Goal: Contribute content

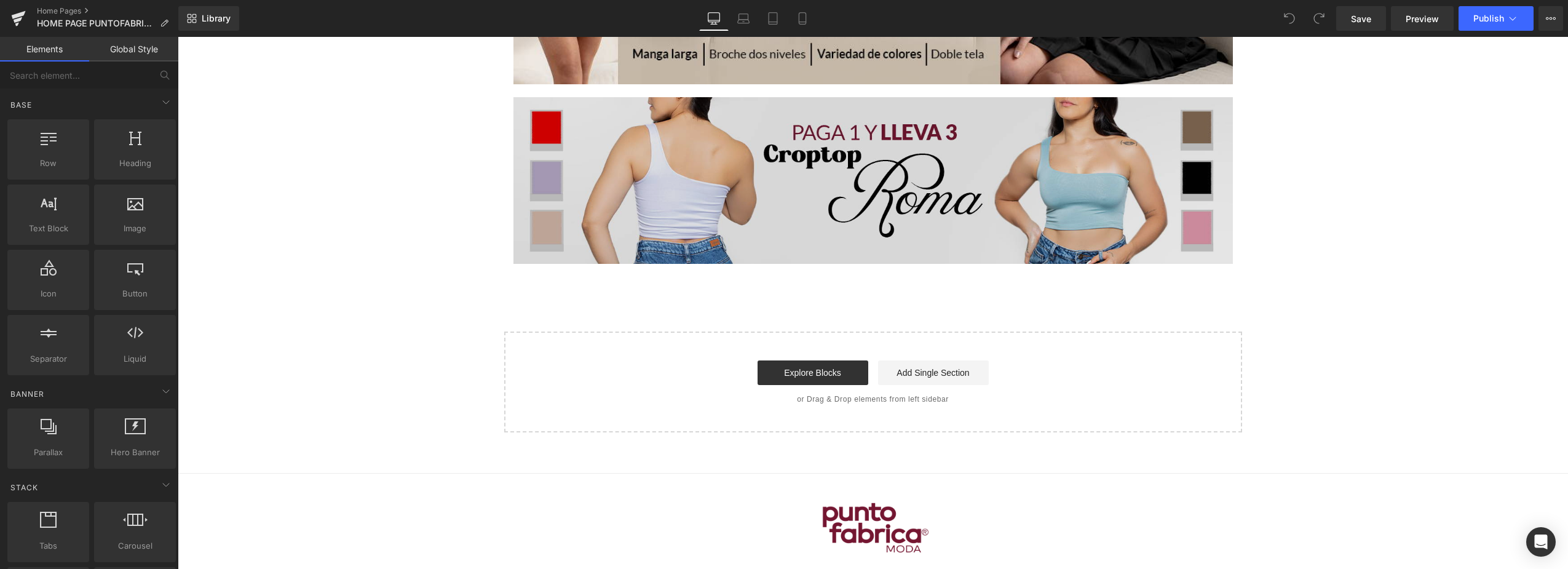
scroll to position [6517, 0]
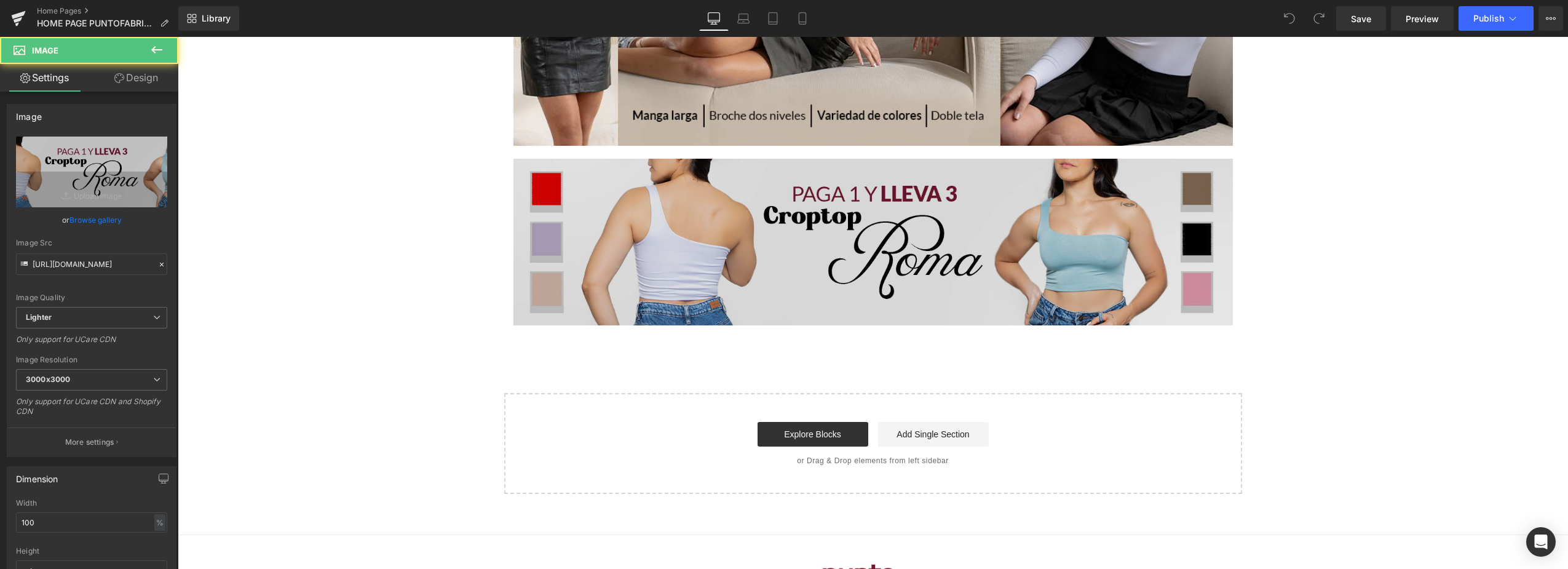
click at [856, 180] on img at bounding box center [873, 241] width 719 height 166
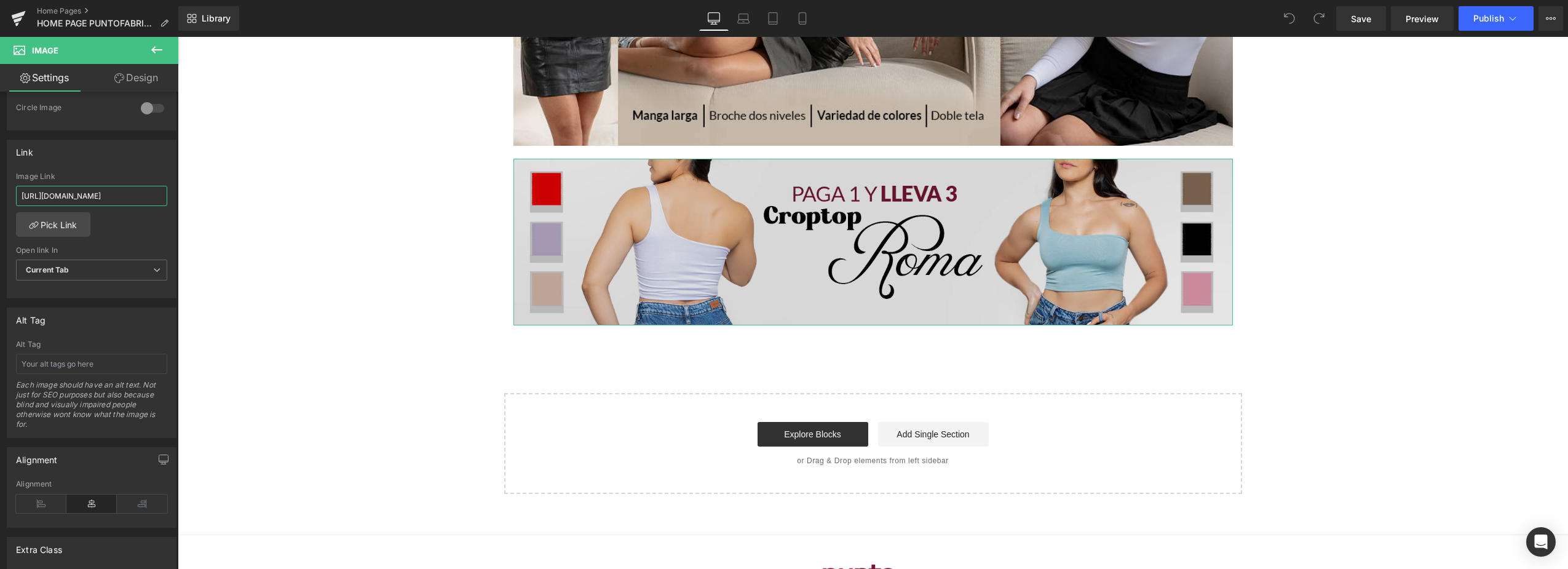
scroll to position [0, 220]
drag, startPoint x: 211, startPoint y: 227, endPoint x: 542, endPoint y: 200, distance: 332.1
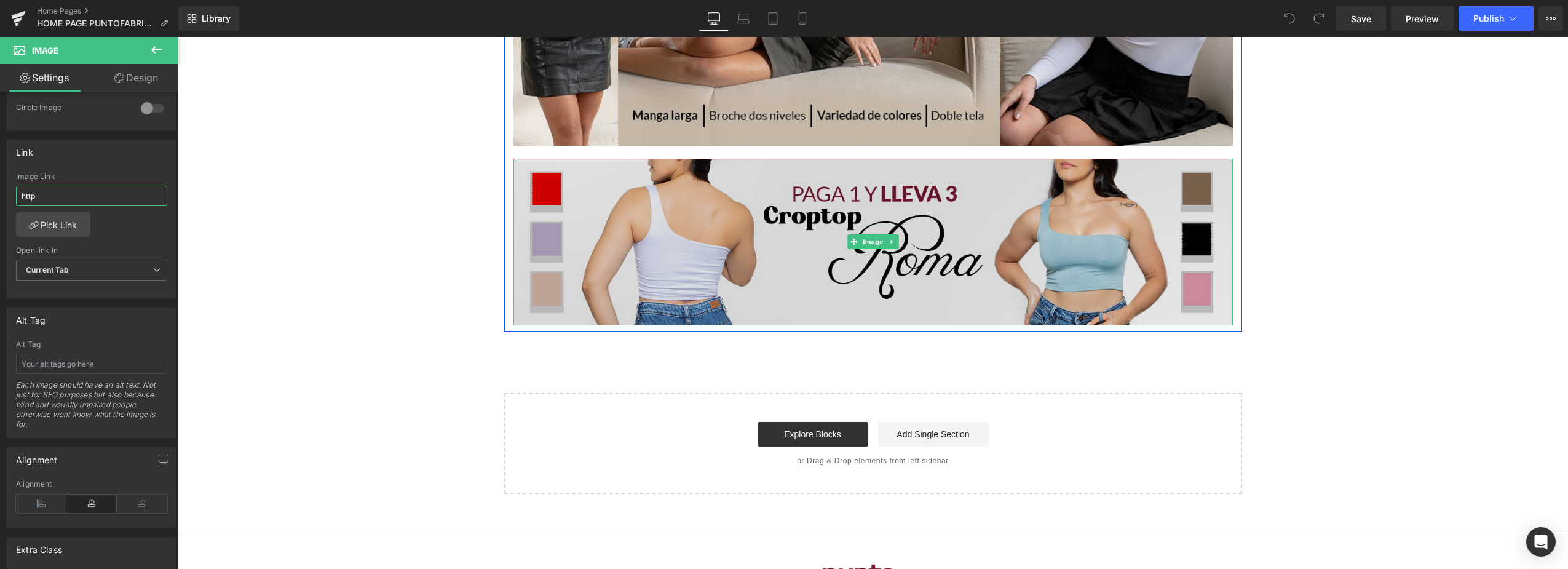
scroll to position [0, 0]
type input "h"
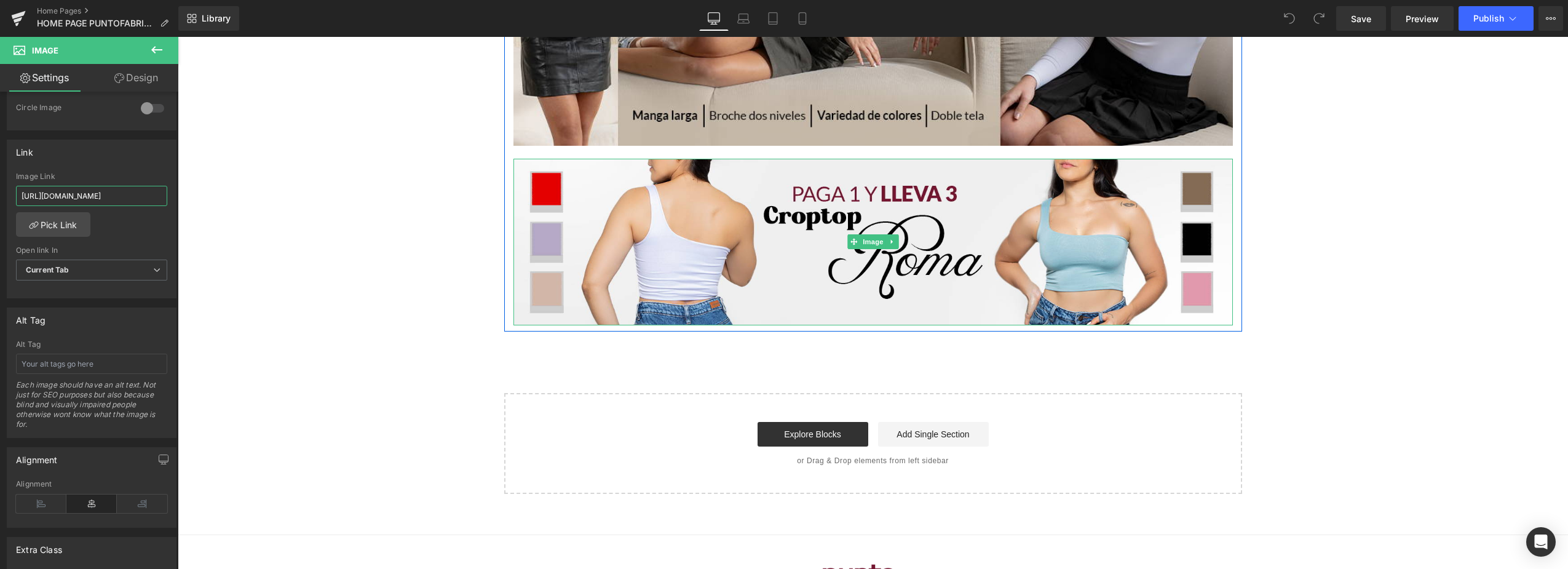
scroll to position [0, 84]
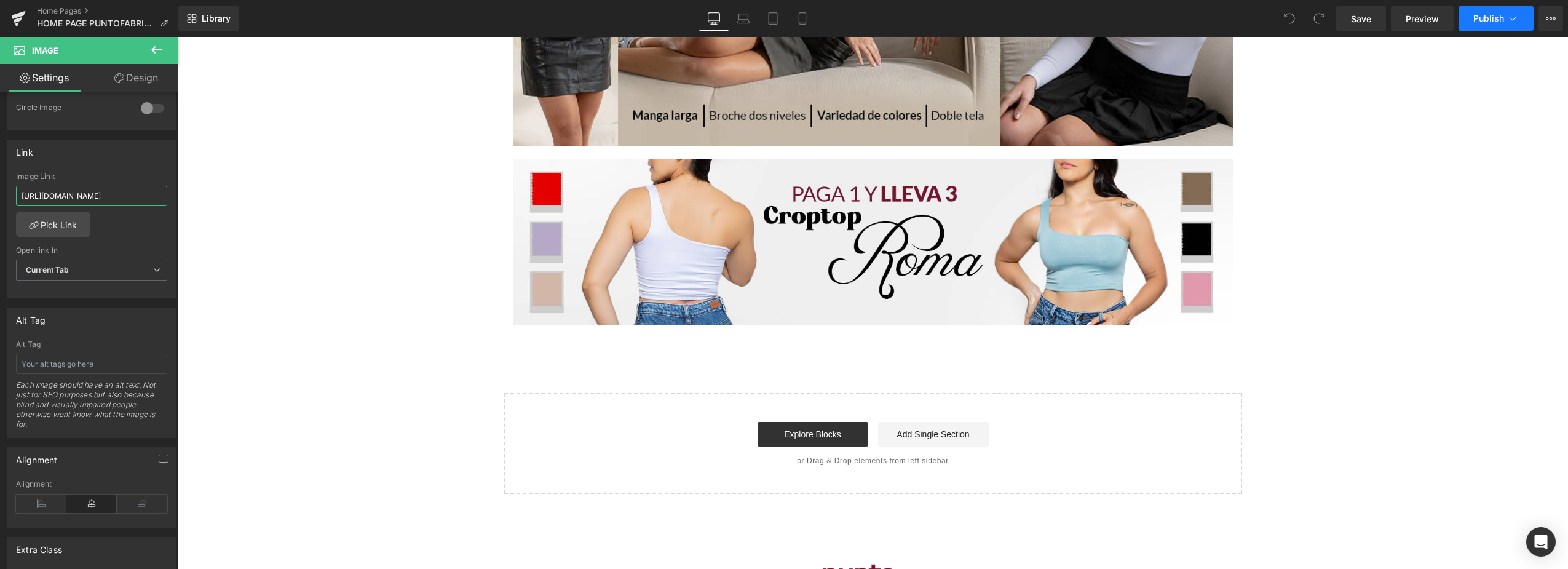
type input "[URL][DOMAIN_NAME]"
drag, startPoint x: 1323, startPoint y: 1, endPoint x: 1497, endPoint y: 24, distance: 175.5
click at [1497, 24] on button "Publish" at bounding box center [1496, 19] width 75 height 24
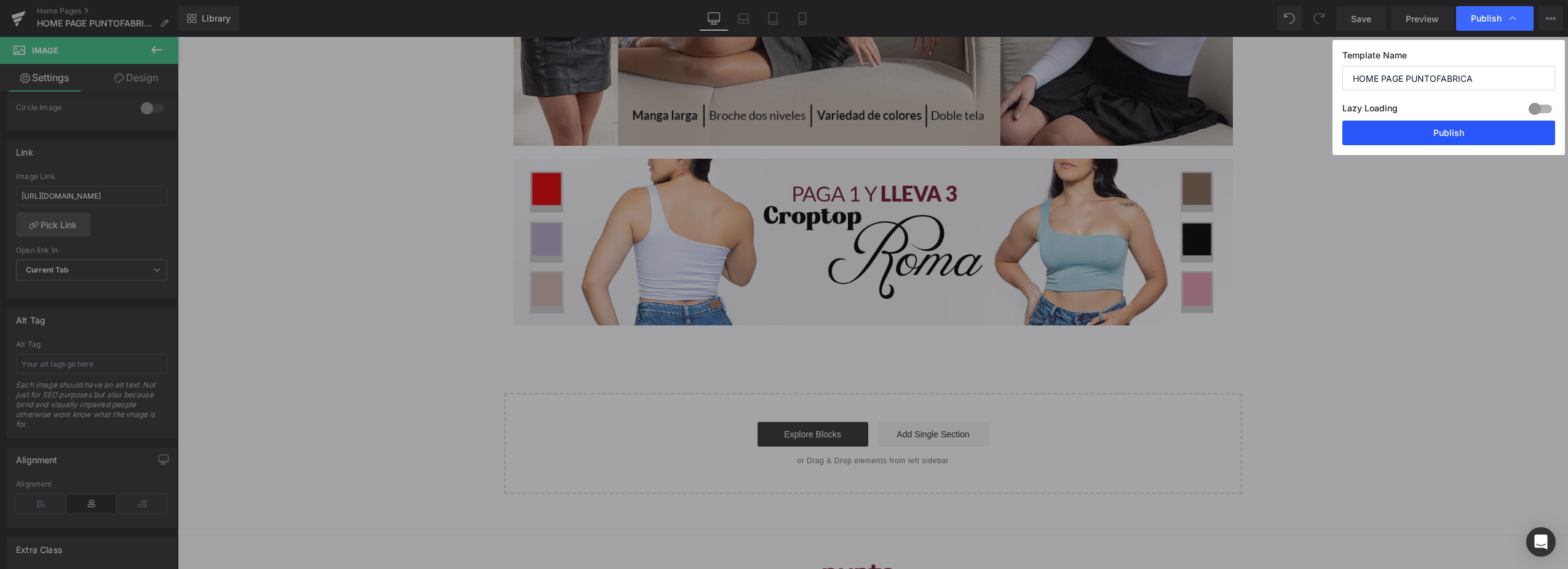
click at [1462, 128] on button "Publish" at bounding box center [1449, 133] width 213 height 24
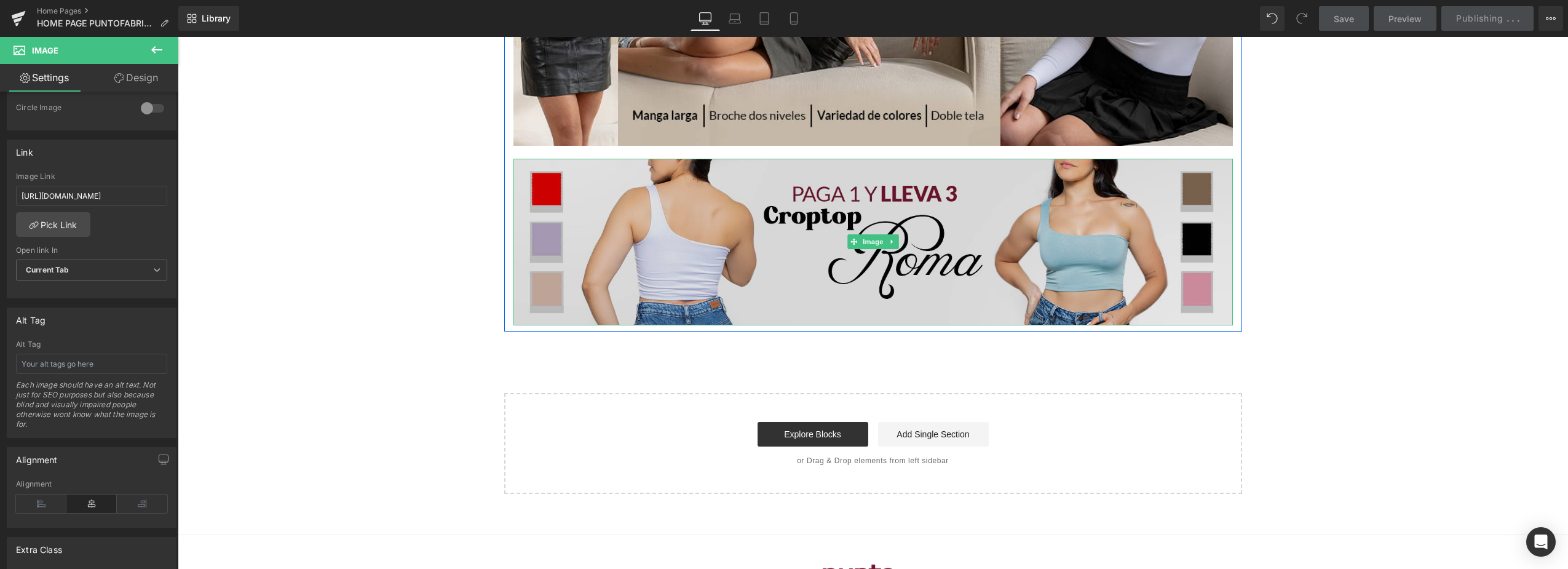
click at [606, 221] on img at bounding box center [873, 241] width 719 height 166
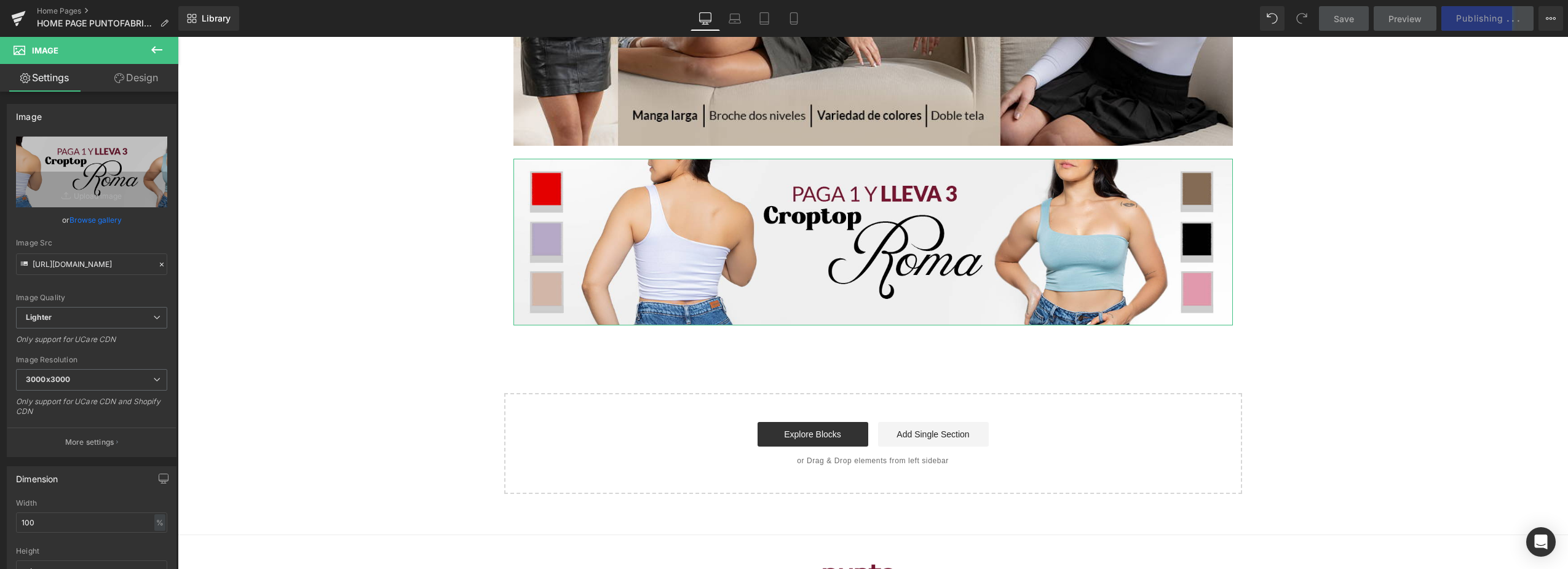
scroll to position [0, 378]
drag, startPoint x: 211, startPoint y: 297, endPoint x: 292, endPoint y: 281, distance: 82.6
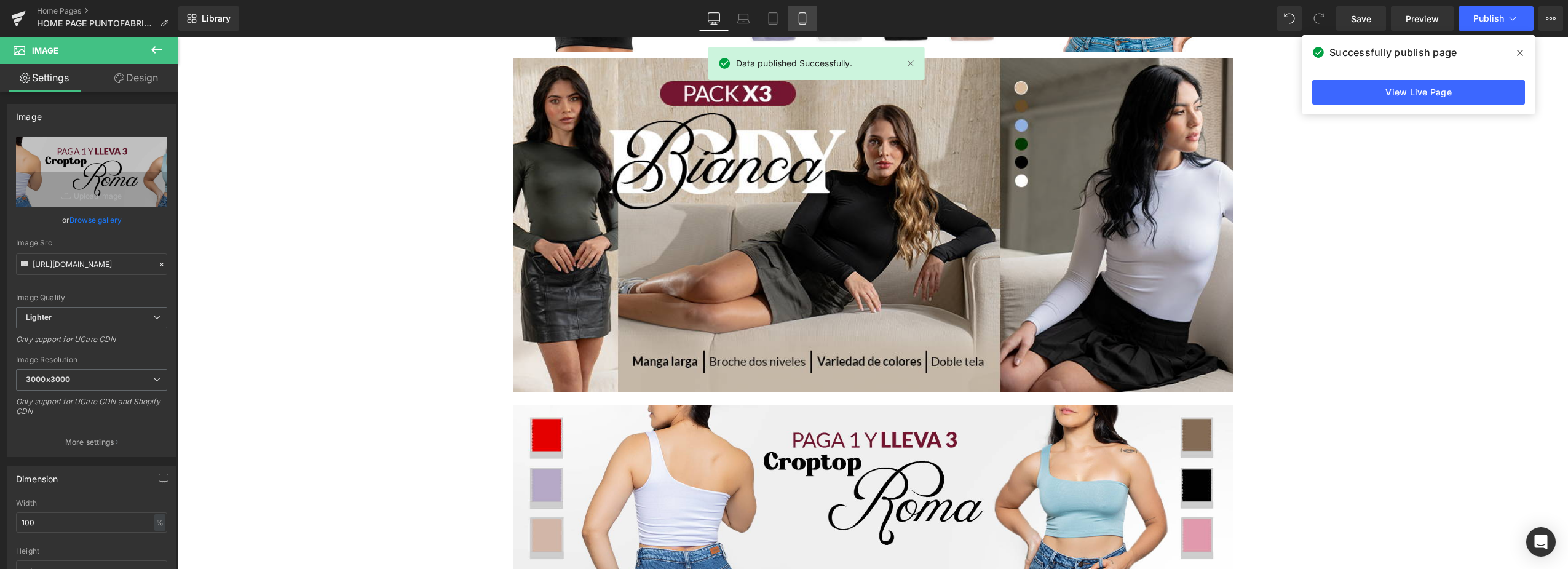
scroll to position [0, 0]
click at [798, 18] on icon at bounding box center [802, 18] width 12 height 12
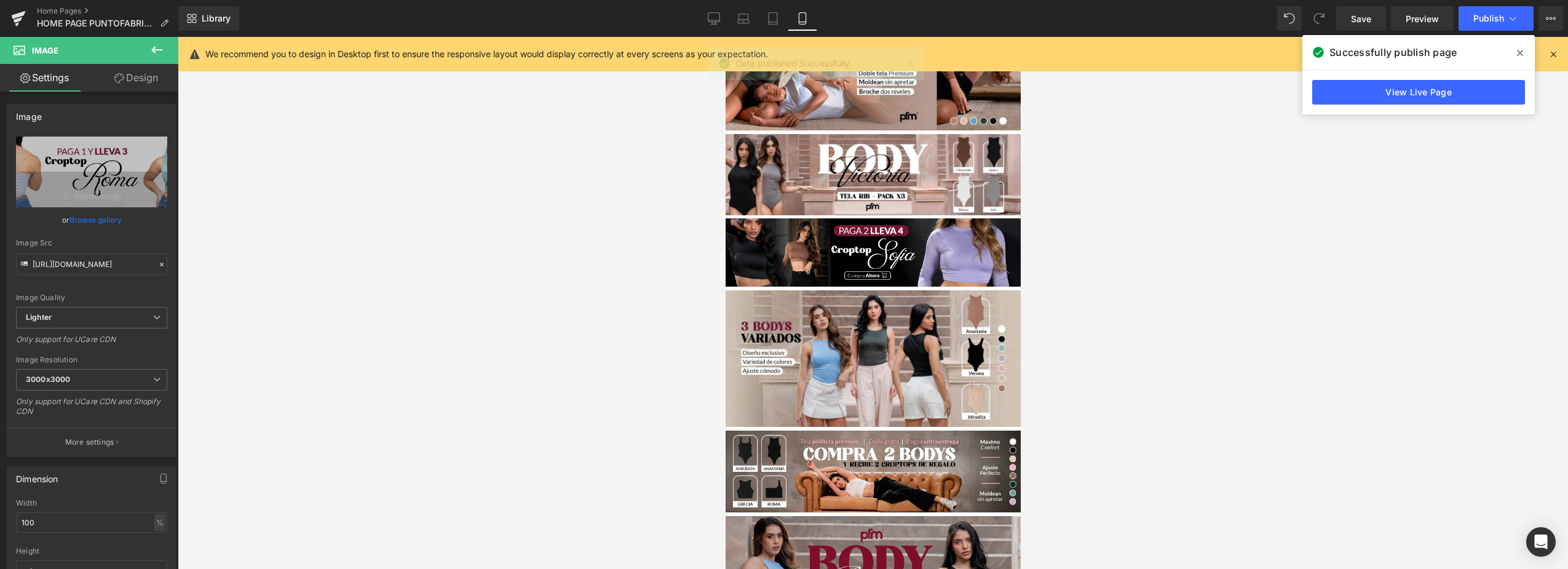
scroll to position [615, 0]
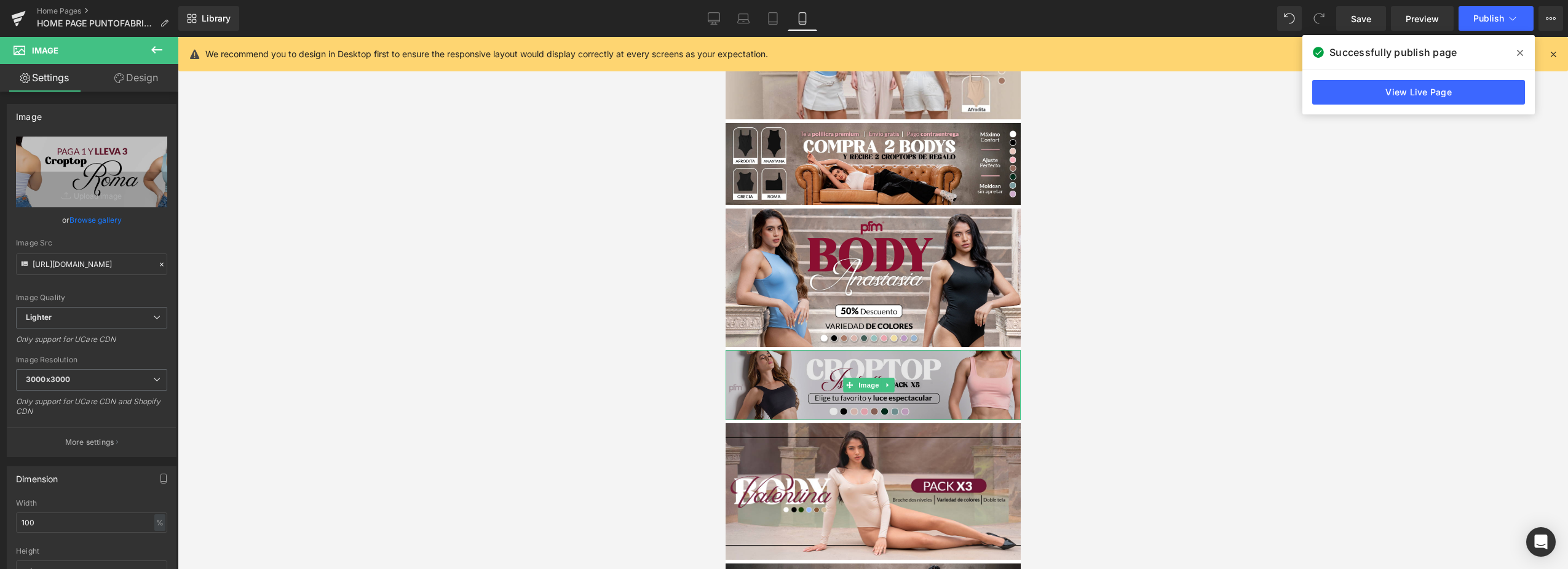
click at [935, 352] on img at bounding box center [873, 385] width 295 height 70
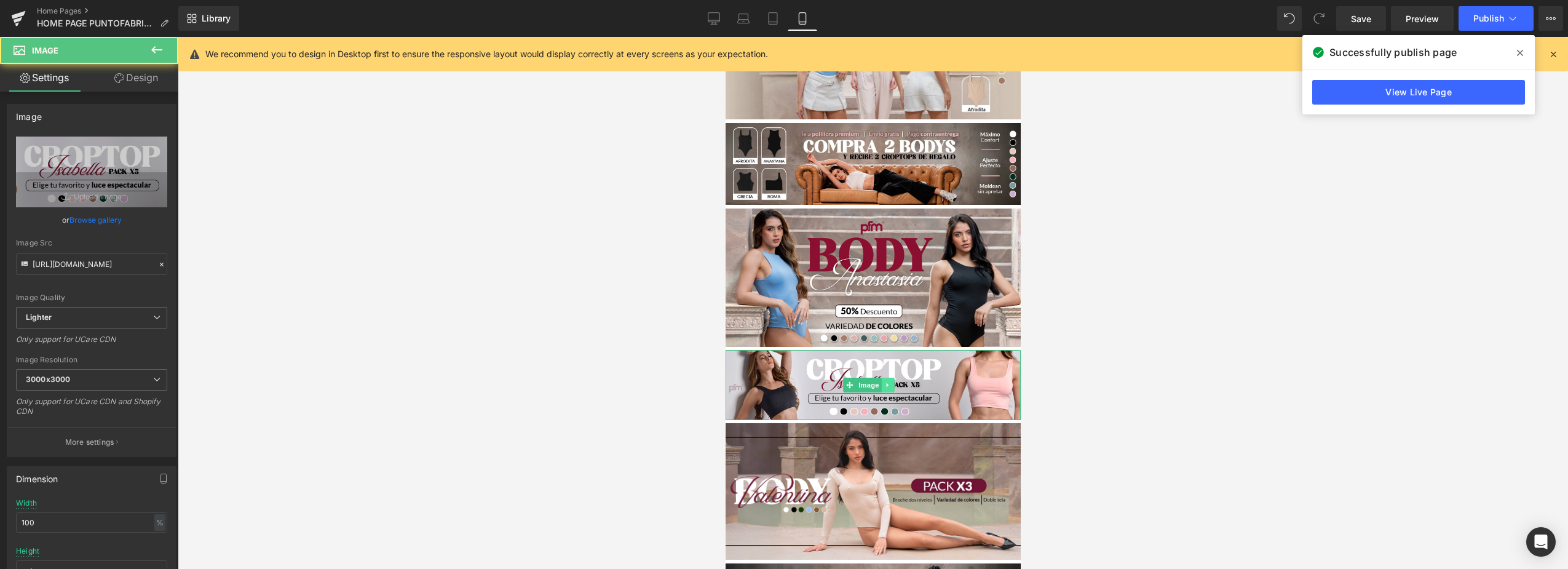
click at [888, 381] on icon at bounding box center [887, 385] width 7 height 7
click at [881, 382] on icon at bounding box center [881, 385] width 7 height 7
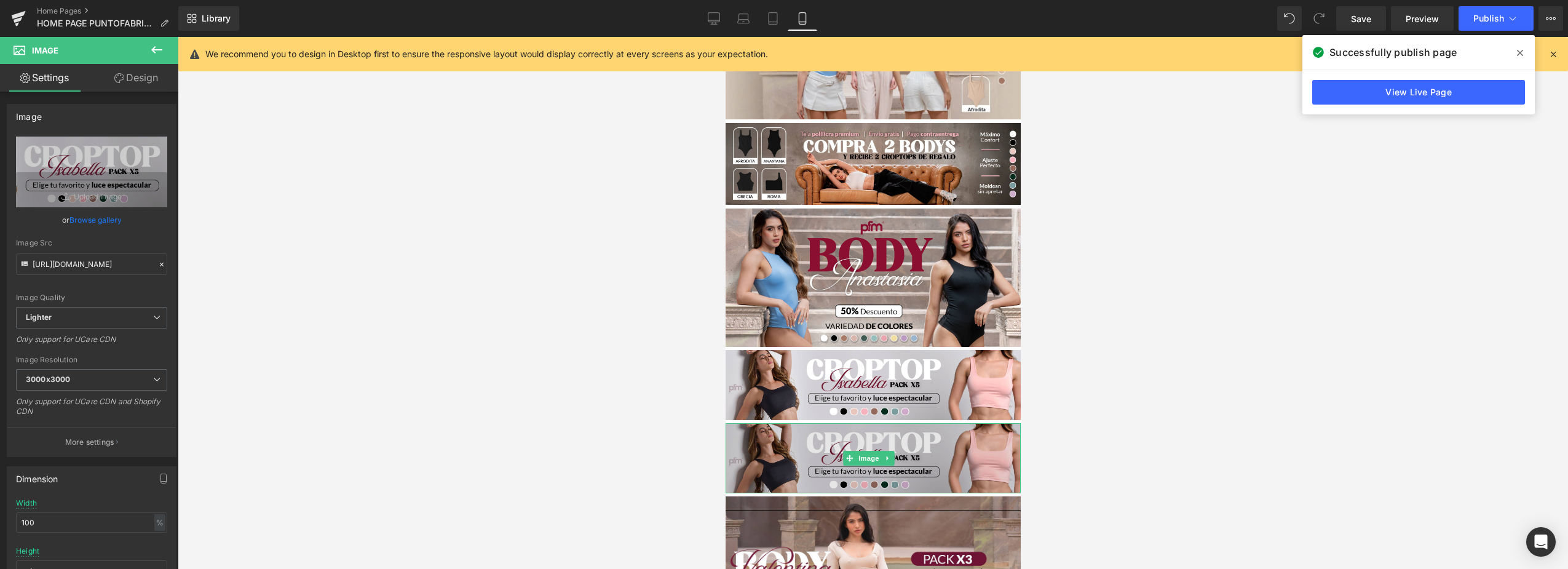
click at [931, 424] on img at bounding box center [873, 458] width 295 height 70
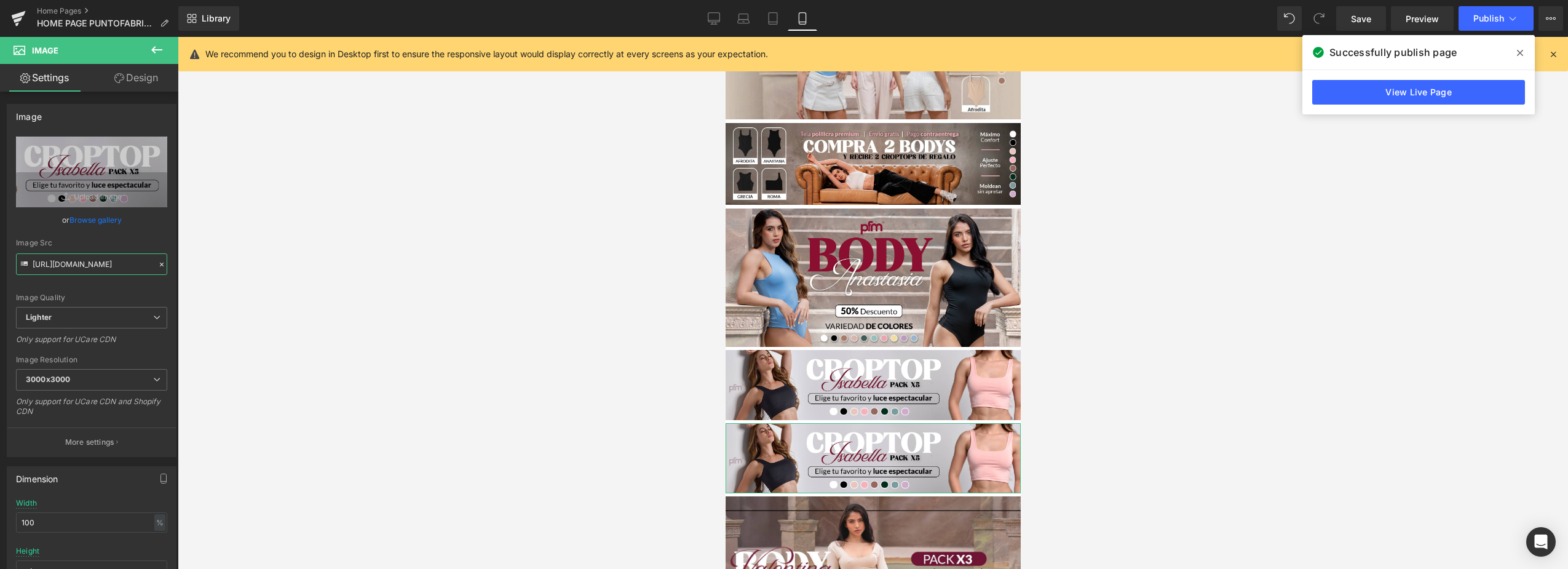
scroll to position [0, 369]
drag, startPoint x: 65, startPoint y: 265, endPoint x: 321, endPoint y: 270, distance: 256.0
click at [321, 269] on div "You are previewing how the will restyle your page. You can not edit Elements in…" at bounding box center [784, 295] width 1568 height 590
type input "h"
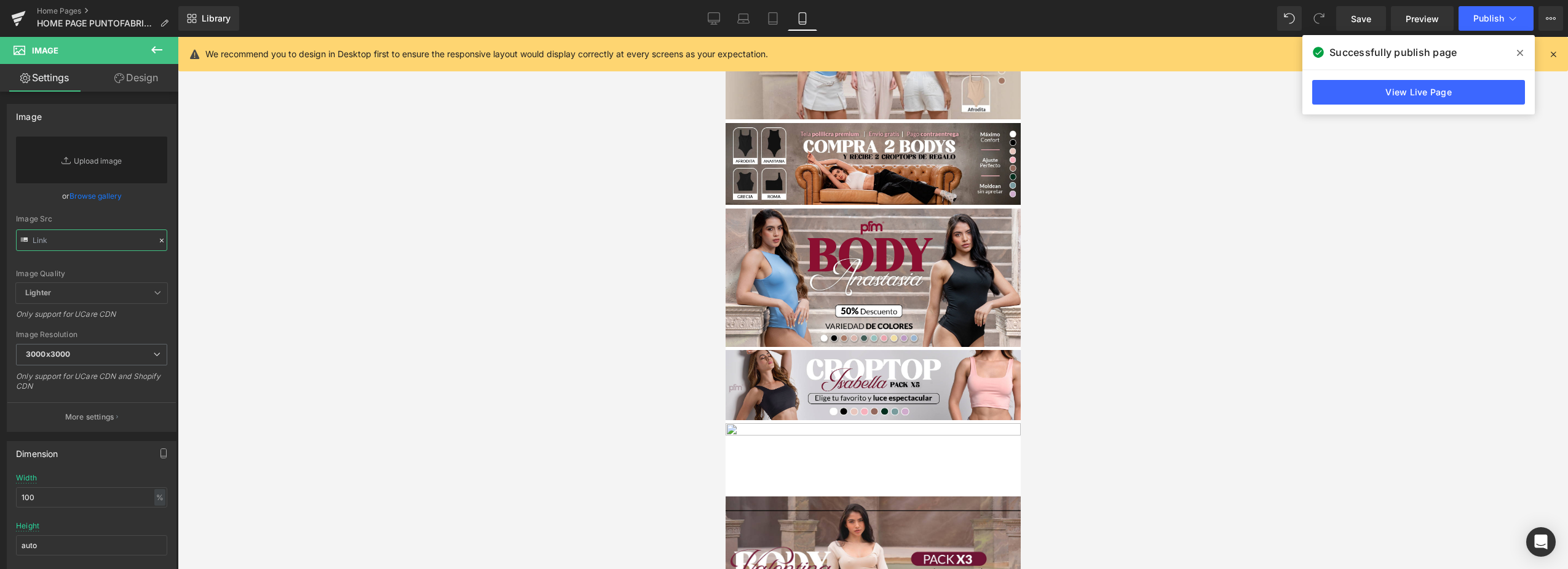
paste input "[URL][DOMAIN_NAME]"
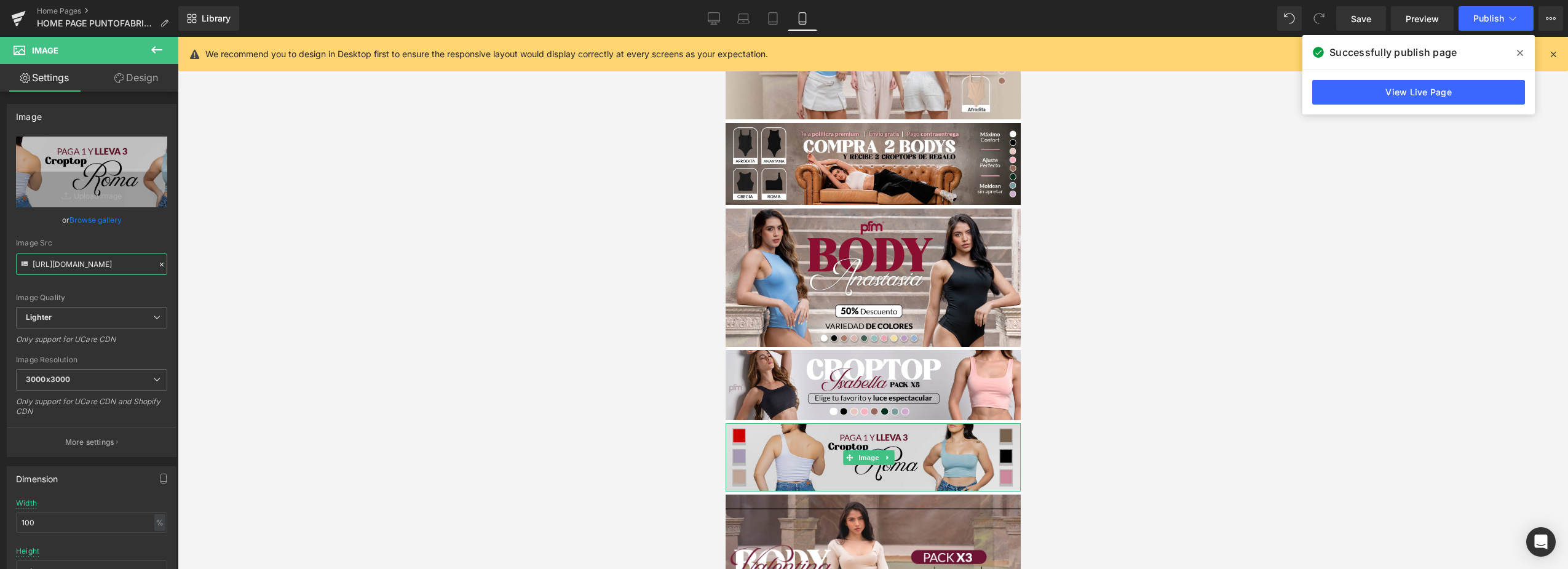
type input "[URL][DOMAIN_NAME]"
click at [973, 423] on img at bounding box center [873, 457] width 295 height 68
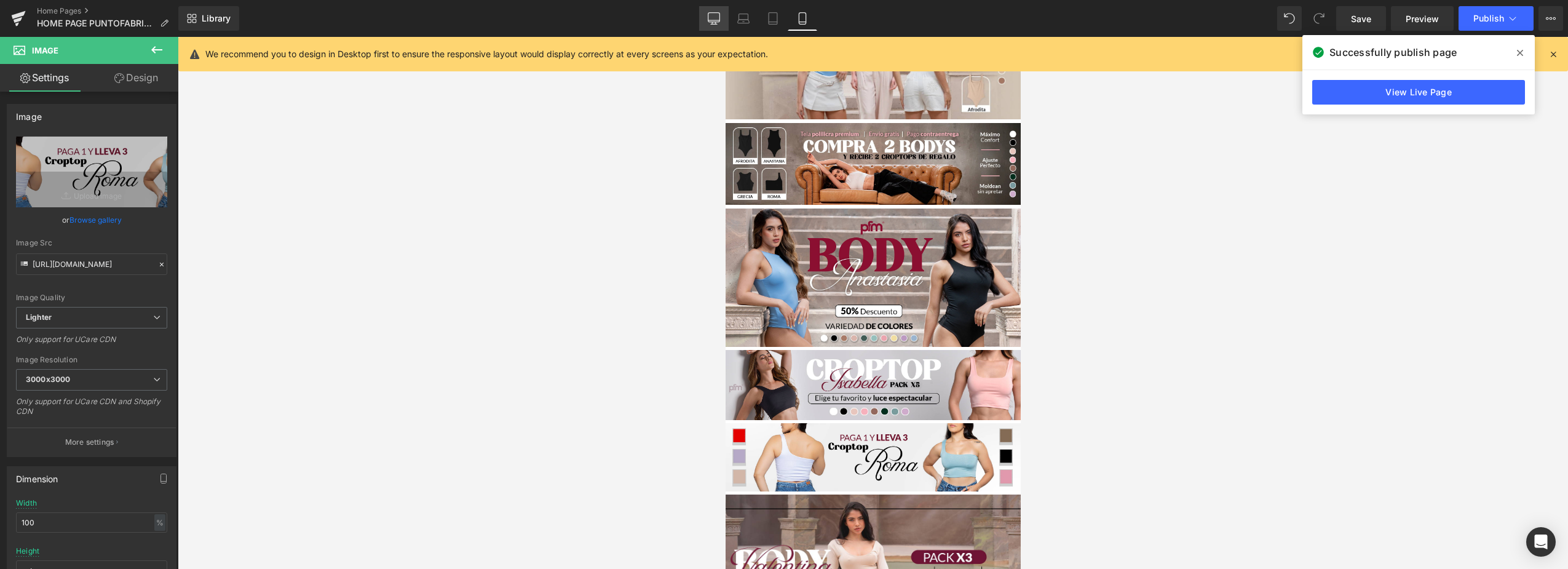
click at [714, 15] on icon at bounding box center [714, 18] width 12 height 12
type input "auto"
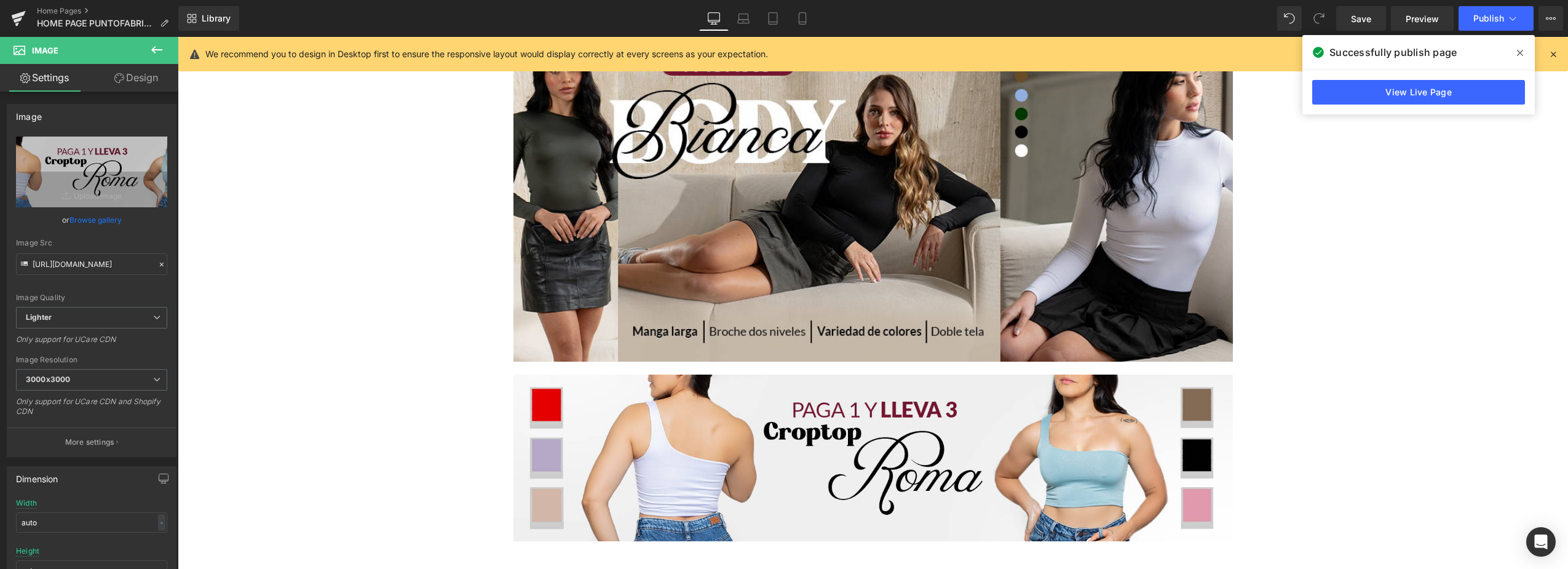
scroll to position [6265, 0]
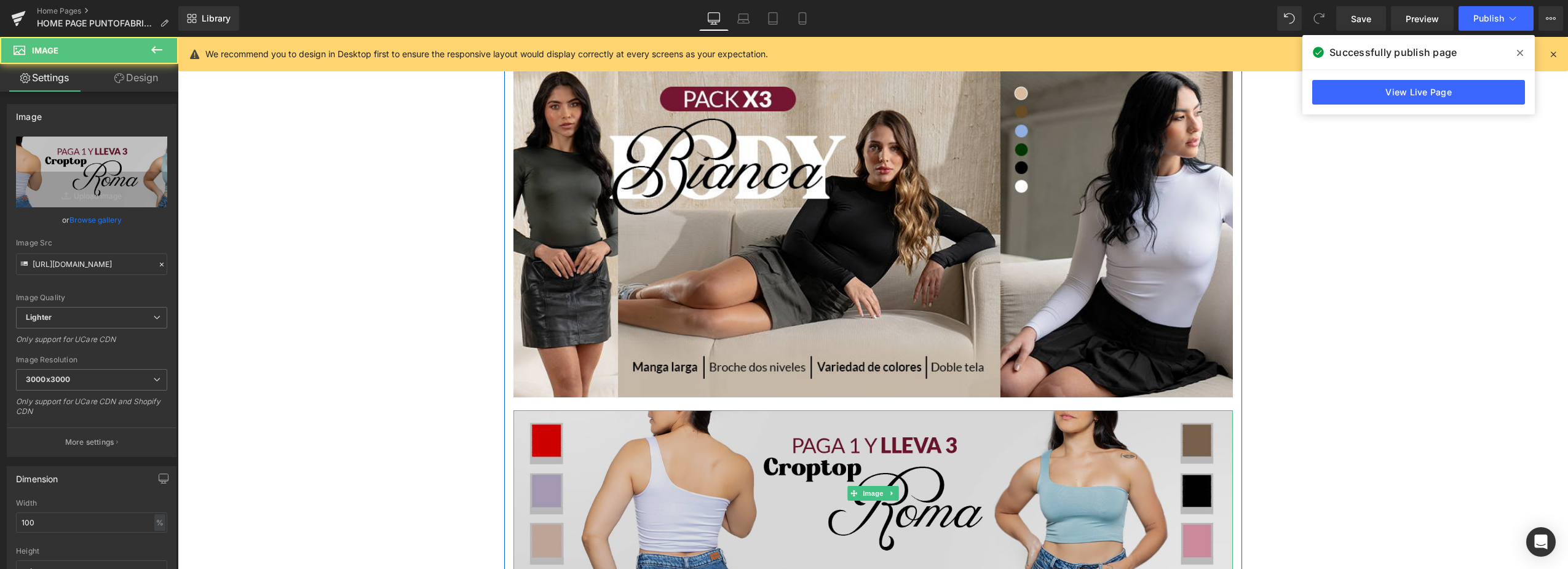
click at [971, 451] on img at bounding box center [873, 493] width 719 height 166
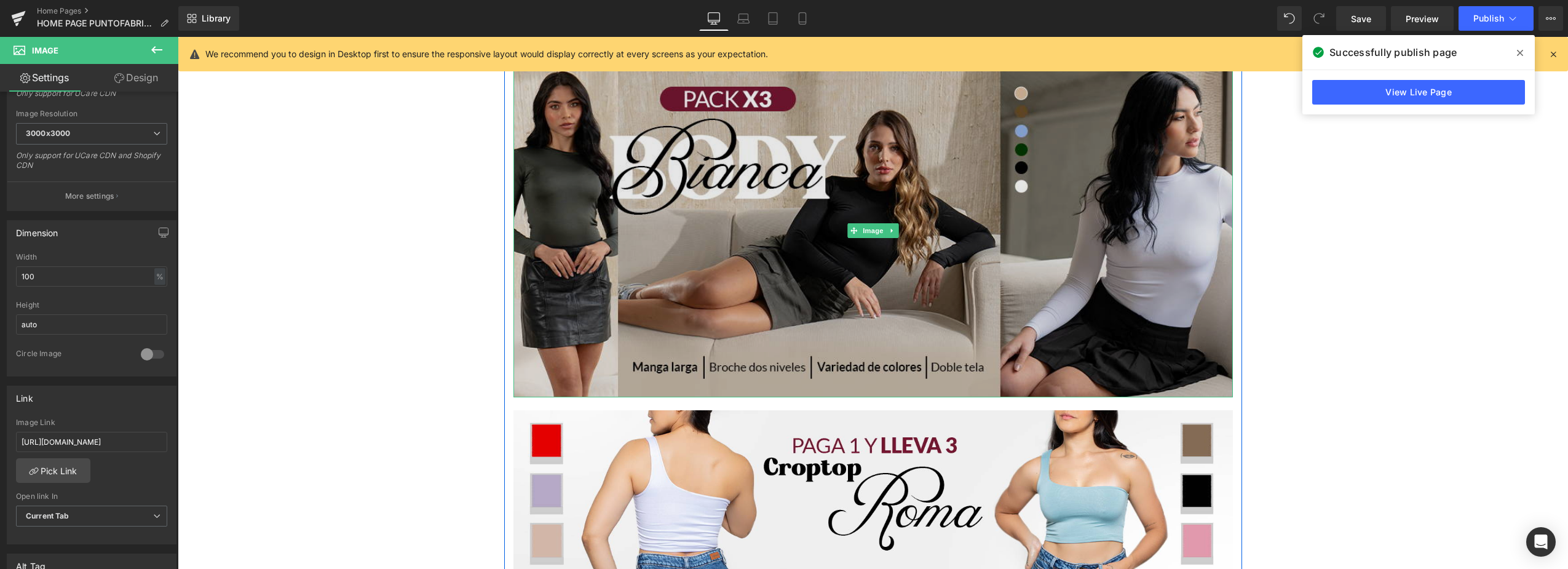
scroll to position [6327, 0]
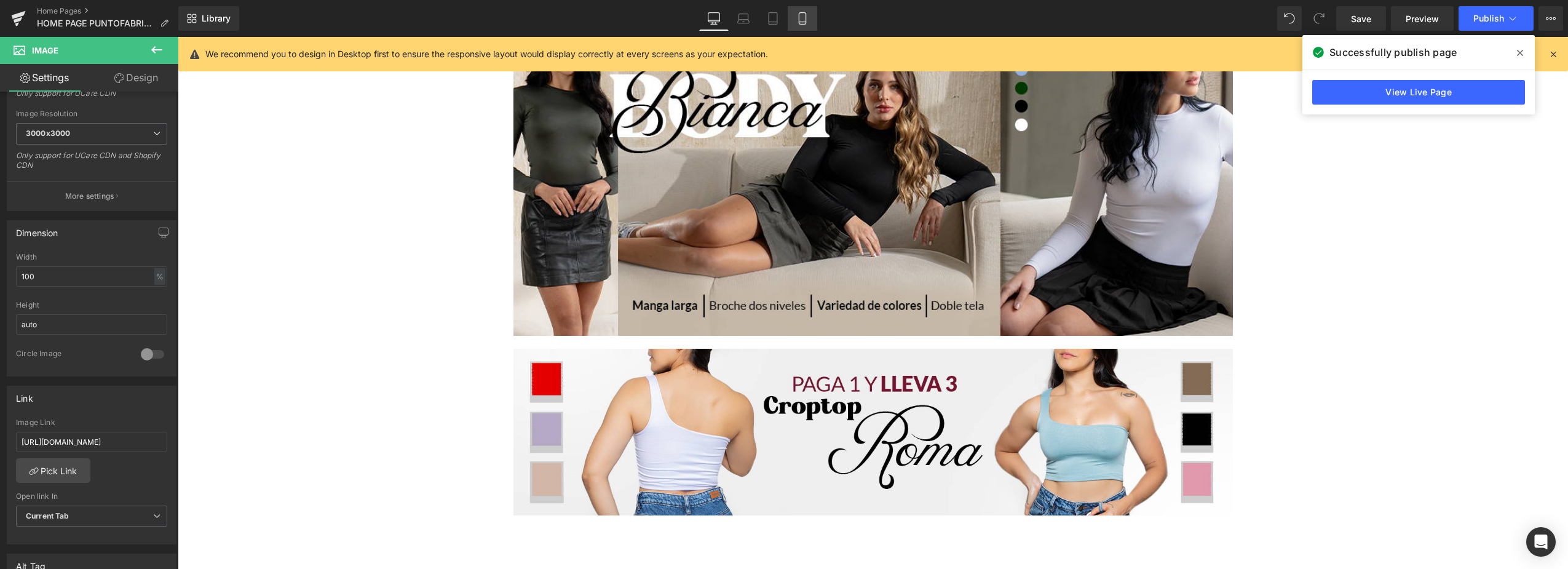
click at [797, 22] on icon at bounding box center [802, 18] width 12 height 12
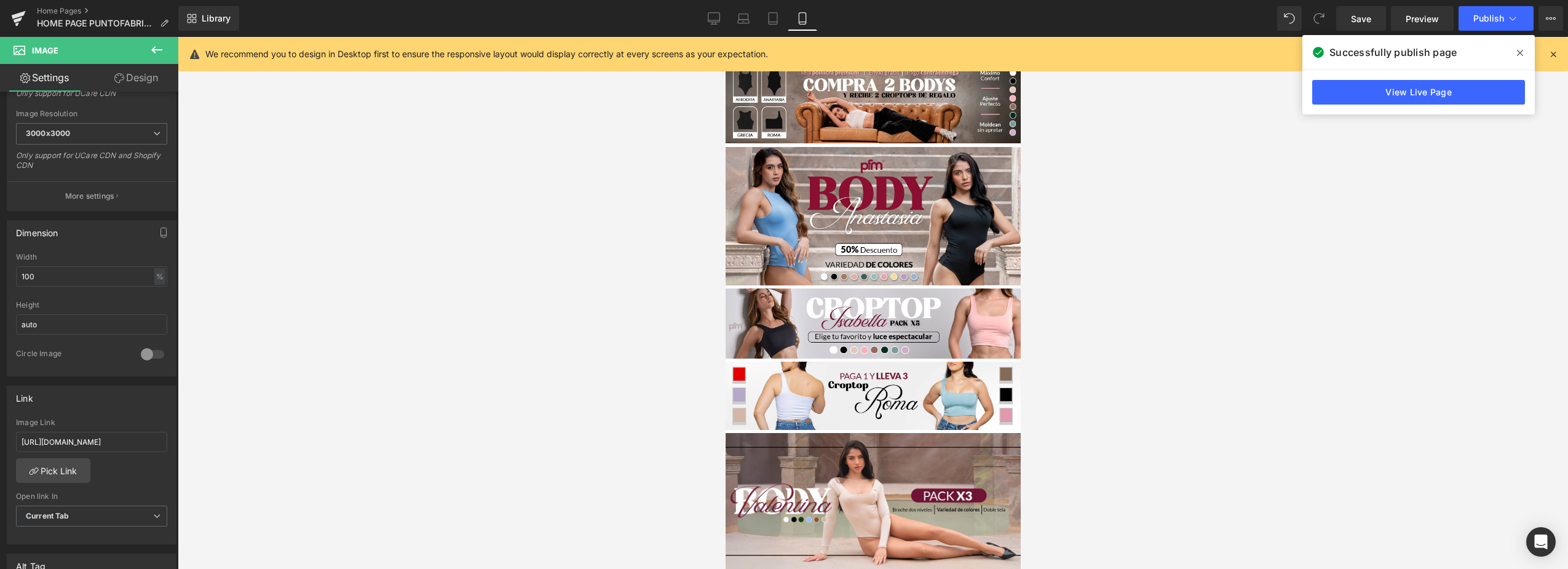
scroll to position [861, 0]
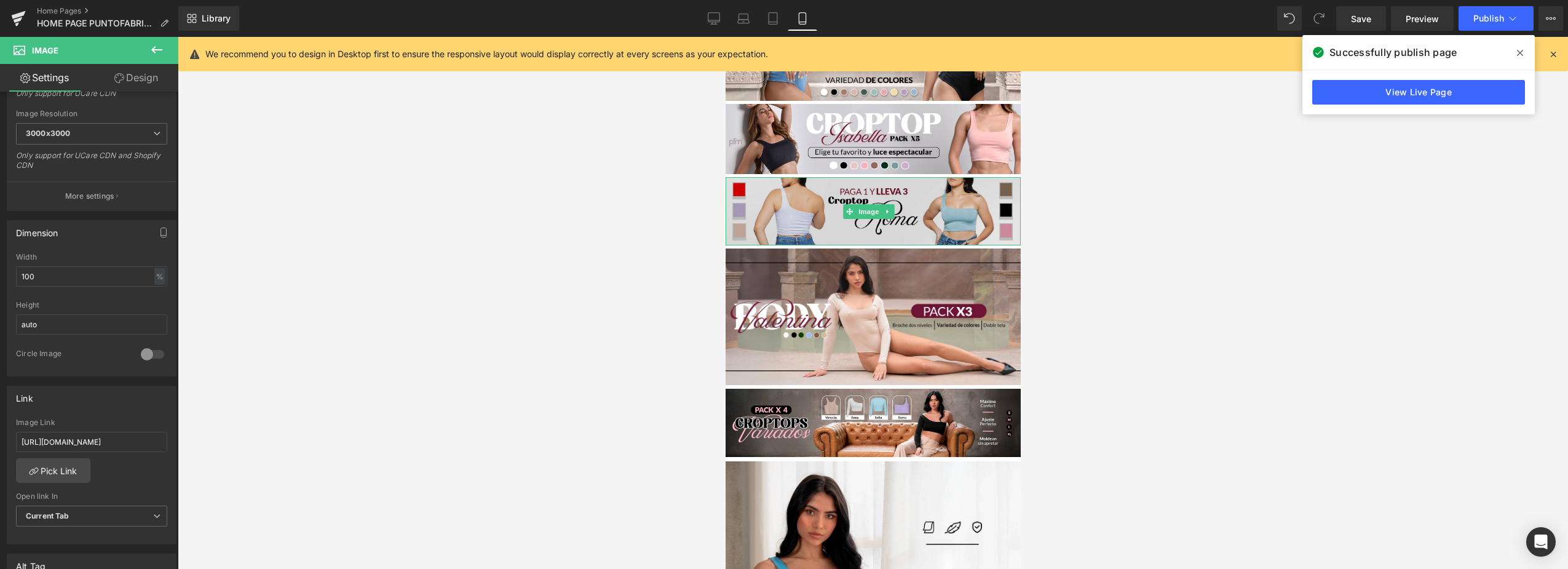
click at [944, 186] on img at bounding box center [873, 211] width 295 height 68
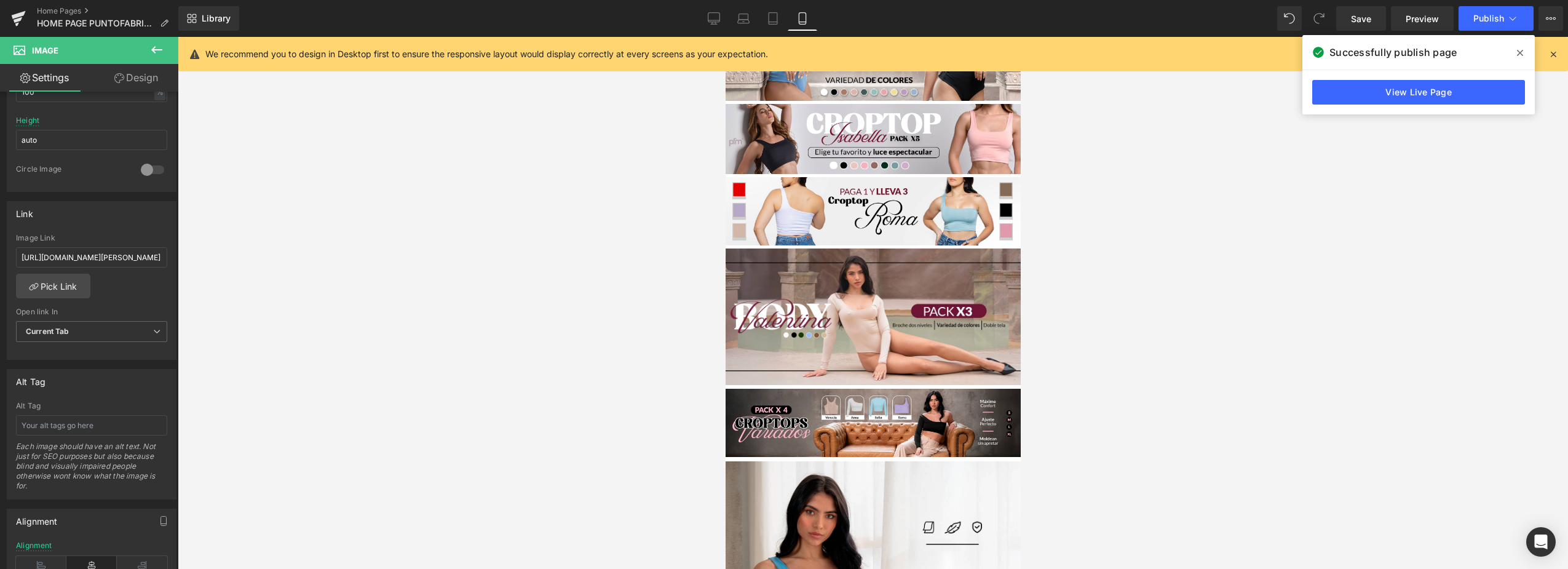
scroll to position [0, 108]
drag, startPoint x: 43, startPoint y: 255, endPoint x: 383, endPoint y: 255, distance: 340.0
click at [383, 255] on div "You are previewing how the will restyle your page. You can not edit Elements in…" at bounding box center [784, 295] width 1568 height 590
type input "h"
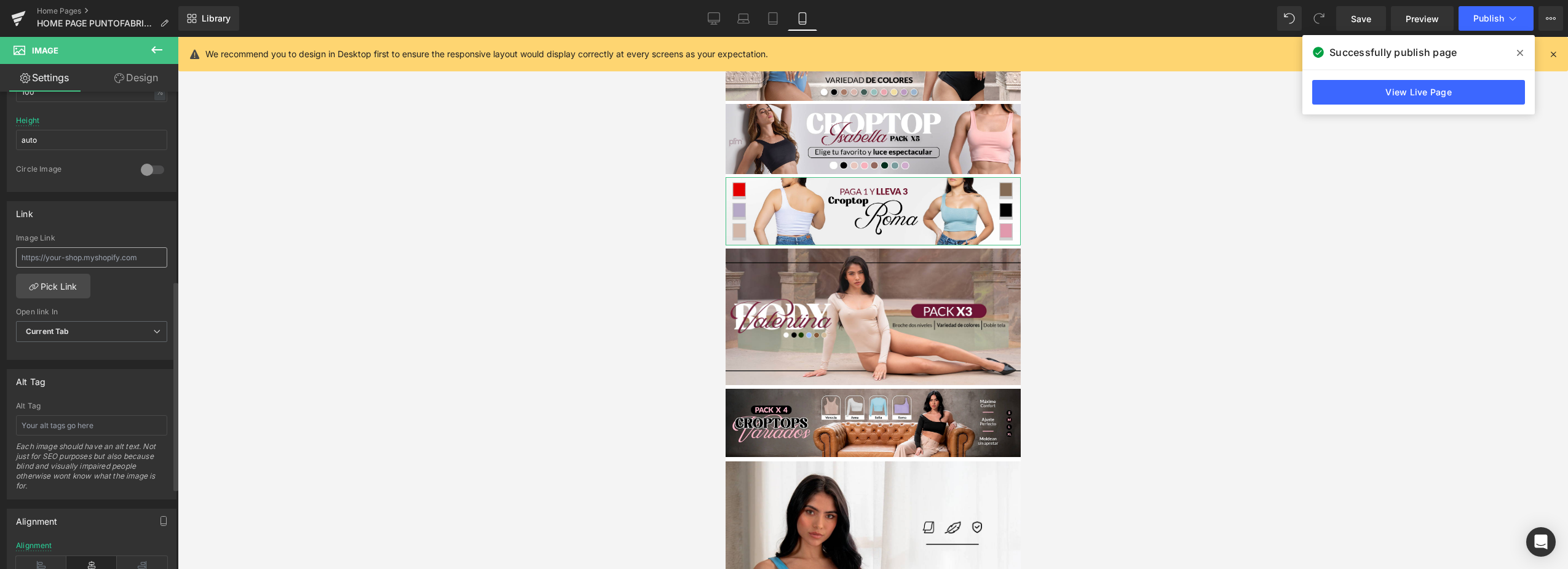
click at [139, 250] on input "text" at bounding box center [92, 258] width 152 height 21
type input "https://puntofabricacolombia.com/products/croptop-roma-pfm"
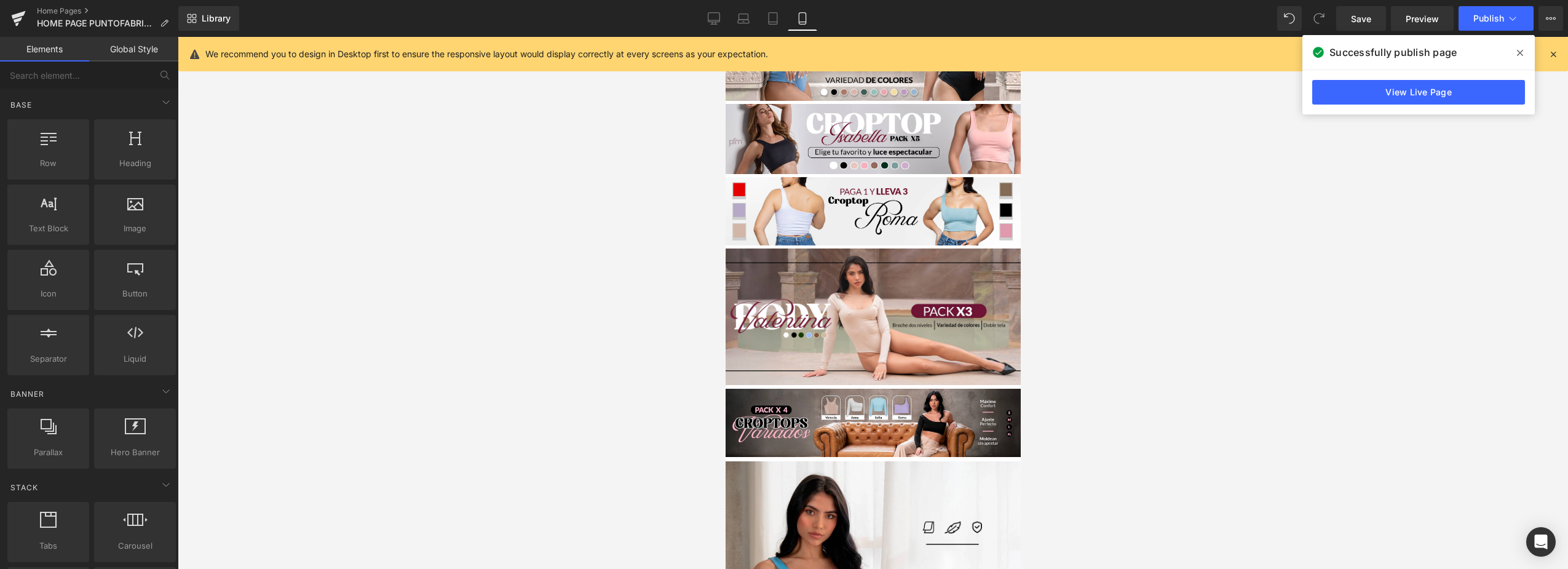
click at [369, 345] on div at bounding box center [873, 302] width 1391 height 532
click at [1502, 10] on button "Publish" at bounding box center [1496, 19] width 75 height 24
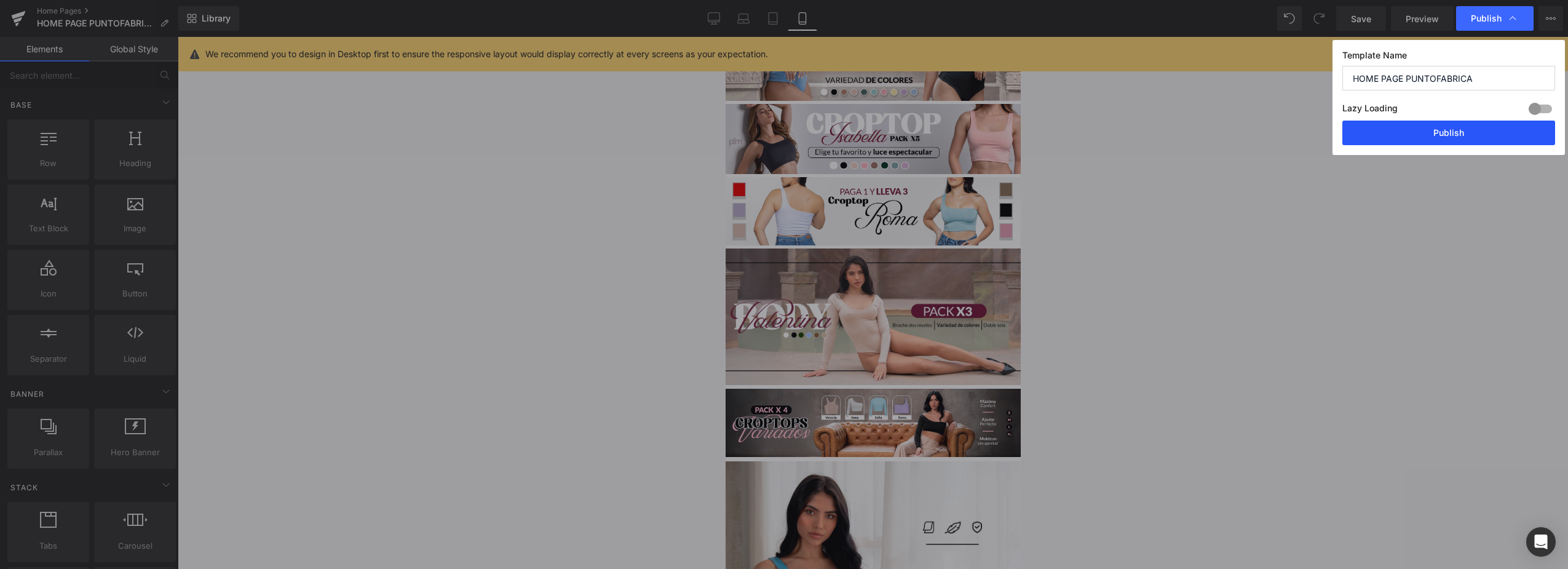
click at [1484, 136] on button "Publish" at bounding box center [1449, 133] width 213 height 24
